Goal: Task Accomplishment & Management: Use online tool/utility

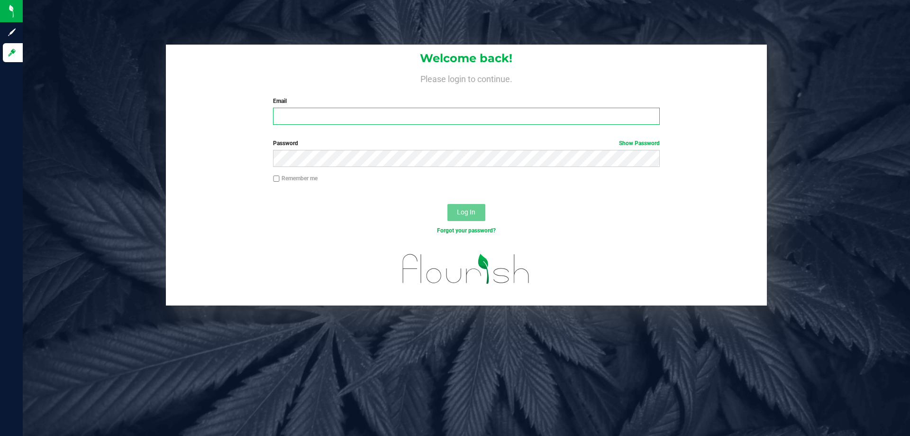
click at [500, 113] on input "Email" at bounding box center [466, 116] width 386 height 17
type input "[EMAIL_ADDRESS][DOMAIN_NAME]"
click at [448, 204] on button "Log In" at bounding box center [467, 212] width 38 height 17
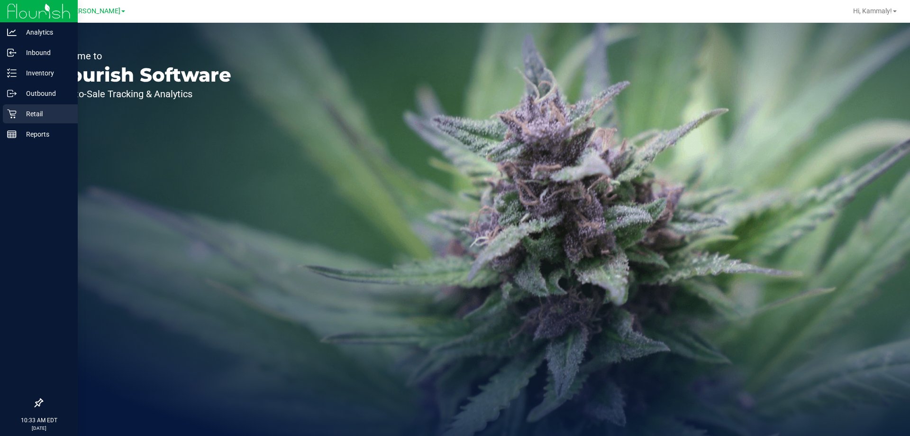
click at [11, 121] on div "Retail" at bounding box center [40, 113] width 75 height 19
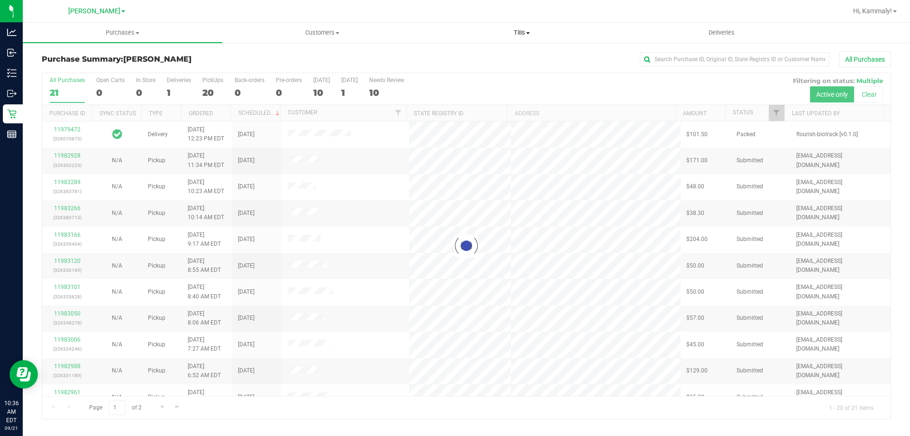
click at [507, 32] on span "Tills" at bounding box center [521, 32] width 199 height 9
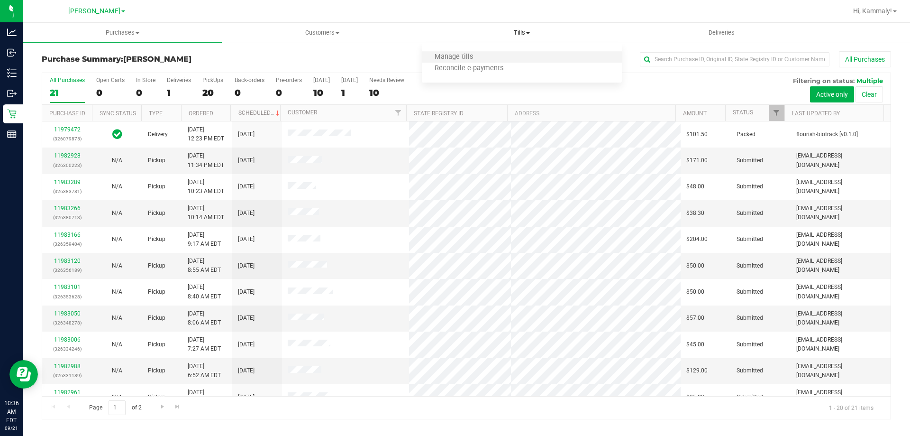
click at [467, 62] on li "Manage tills" at bounding box center [522, 57] width 200 height 11
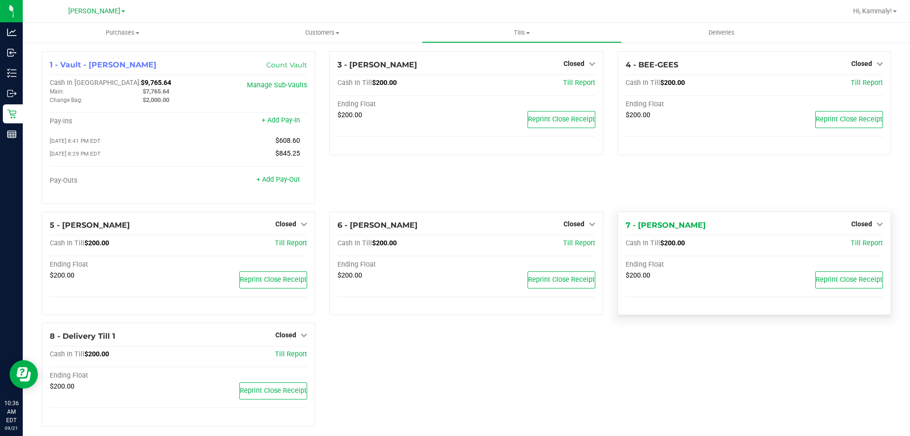
click at [856, 233] on div "7 - [PERSON_NAME] Closed Open Till Cash In Till $200.00 Till Report Ending Floa…" at bounding box center [755, 263] width 274 height 104
click at [859, 228] on span "Closed" at bounding box center [861, 224] width 21 height 8
click at [575, 225] on span "Closed" at bounding box center [574, 224] width 21 height 8
click at [576, 249] on div "Open Till" at bounding box center [574, 244] width 70 height 12
click at [573, 245] on link "Open Till" at bounding box center [573, 243] width 25 height 8
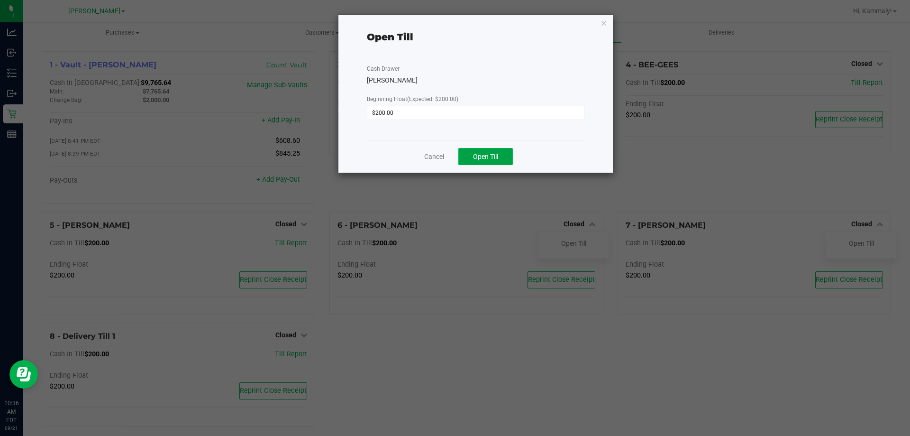
click at [493, 154] on span "Open Till" at bounding box center [485, 157] width 25 height 8
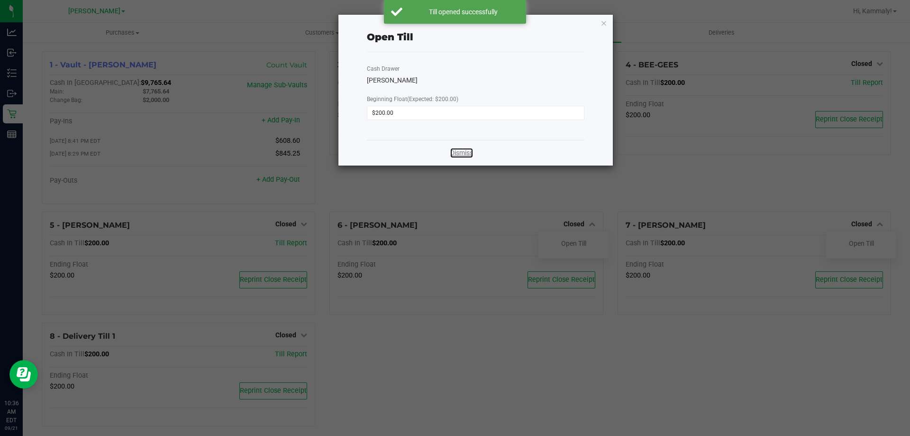
click at [457, 155] on link "Dismiss" at bounding box center [461, 153] width 23 height 10
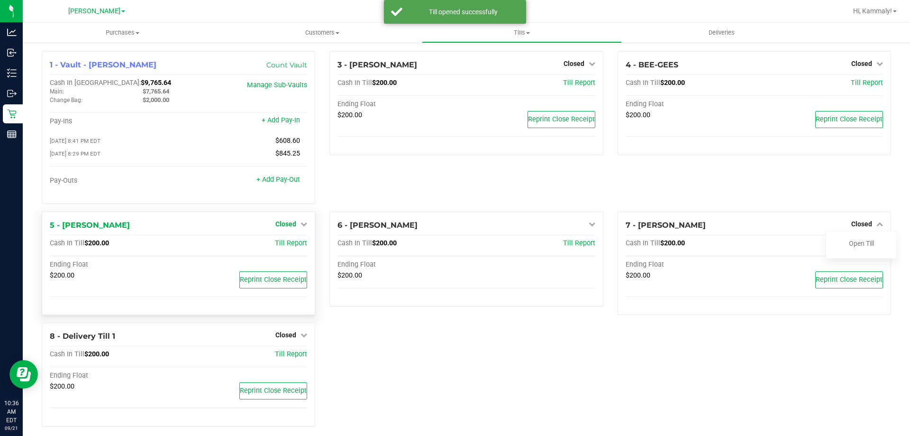
click at [287, 225] on span "Closed" at bounding box center [285, 224] width 21 height 8
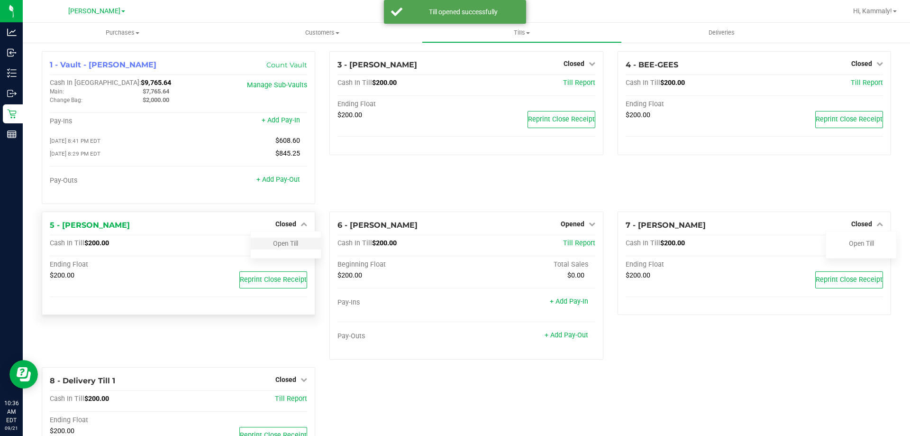
click at [300, 245] on div "Open Till" at bounding box center [286, 244] width 70 height 12
click at [294, 244] on link "Open Till" at bounding box center [285, 243] width 25 height 8
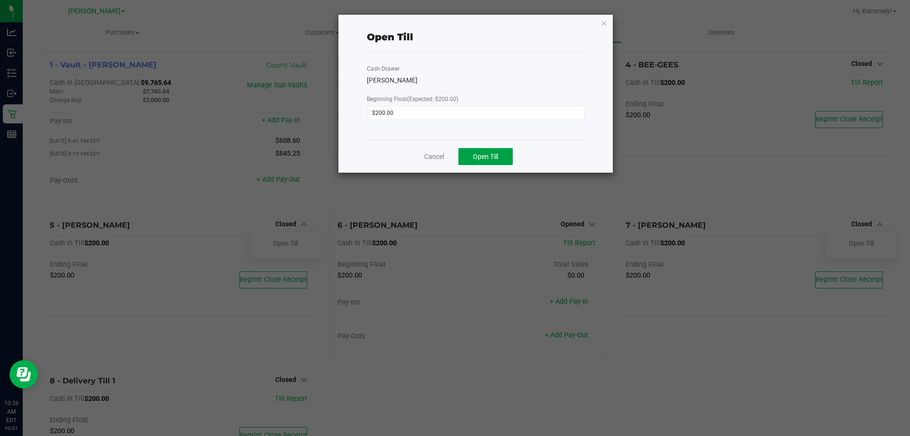
click at [475, 155] on span "Open Till" at bounding box center [485, 157] width 25 height 8
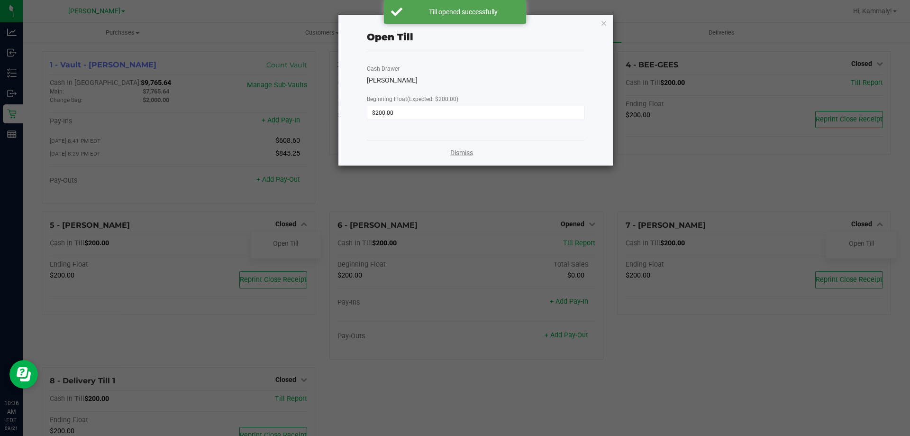
click at [456, 156] on link "Dismiss" at bounding box center [461, 153] width 23 height 10
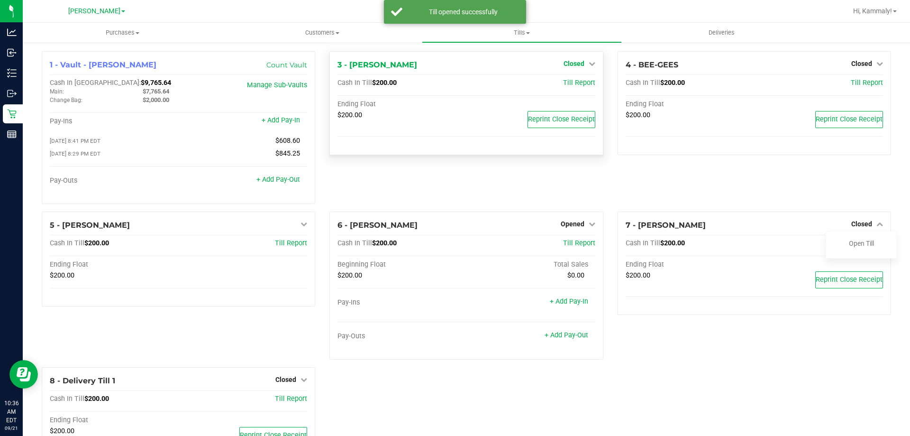
click at [589, 64] on icon at bounding box center [592, 63] width 7 height 7
click at [579, 84] on link "Open Till" at bounding box center [573, 84] width 25 height 8
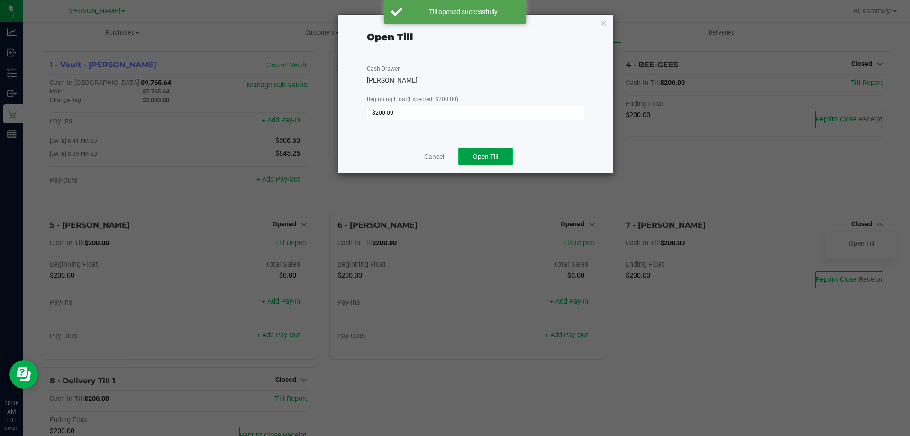
click at [499, 159] on button "Open Till" at bounding box center [485, 156] width 55 height 17
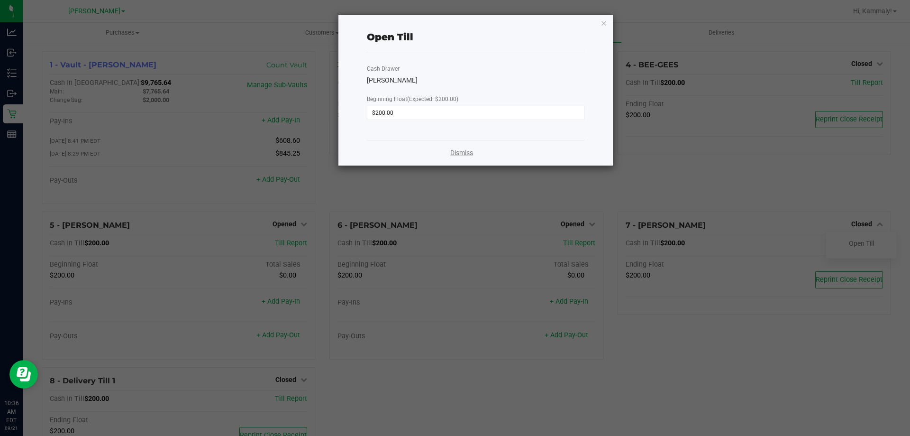
click at [459, 155] on link "Dismiss" at bounding box center [461, 153] width 23 height 10
